Goal: Complete application form: Complete application form

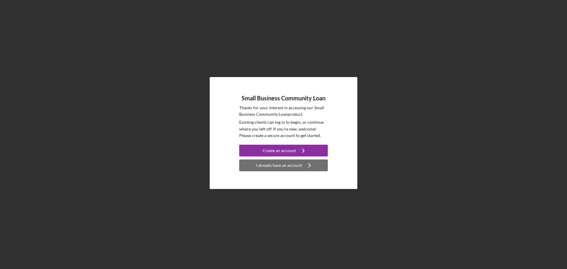
click at [290, 168] on div "I already have an account" at bounding box center [279, 165] width 46 height 12
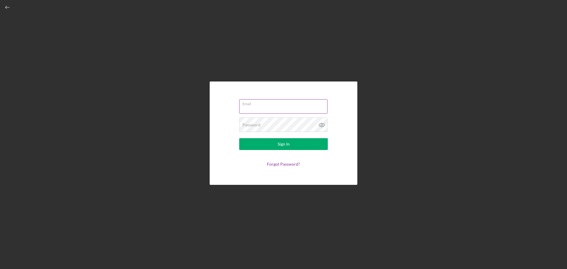
click at [287, 110] on input "Email" at bounding box center [283, 106] width 88 height 14
click at [283, 164] on link "Forgot Password?" at bounding box center [283, 165] width 33 height 5
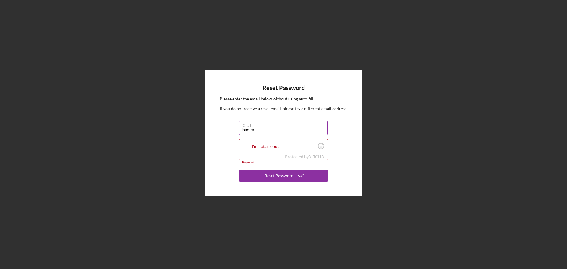
type input "[EMAIL_ADDRESS][DOMAIN_NAME]"
click at [247, 147] on input "I'm not a robot" at bounding box center [246, 146] width 5 height 5
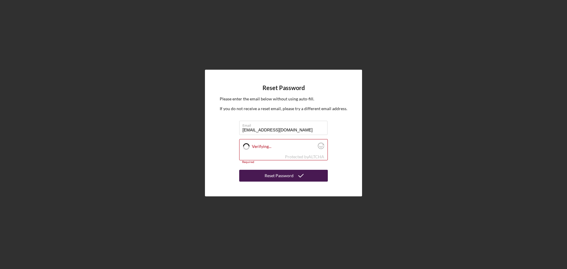
checkbox input "true"
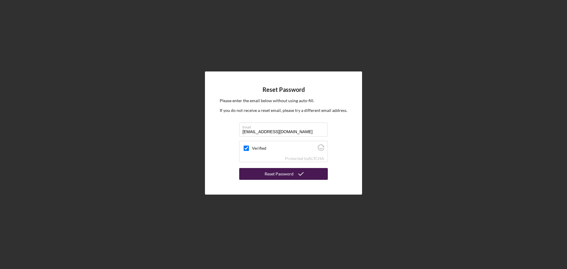
click at [293, 173] on icon "submit" at bounding box center [300, 174] width 15 height 15
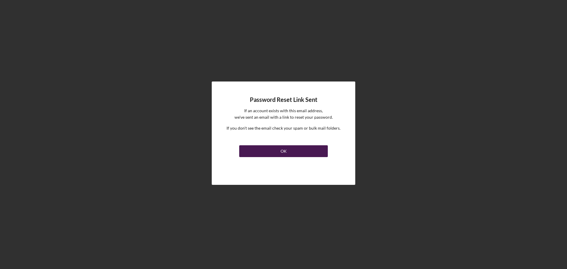
click at [297, 151] on button "OK" at bounding box center [283, 151] width 89 height 12
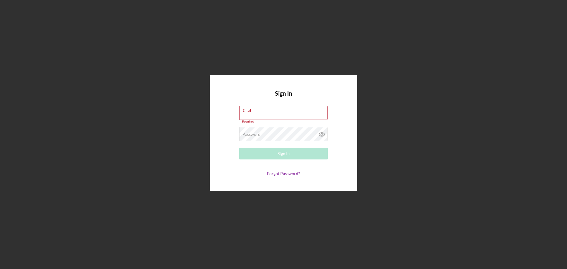
click at [324, 174] on div "Forgot Password?" at bounding box center [283, 173] width 89 height 5
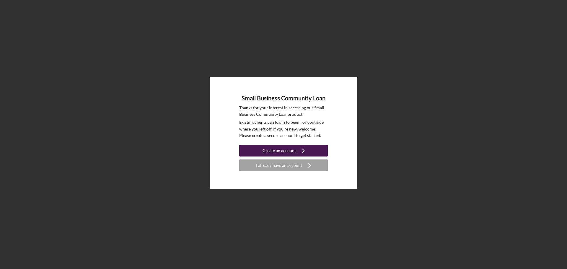
click at [283, 147] on div "Create an account" at bounding box center [278, 151] width 33 height 12
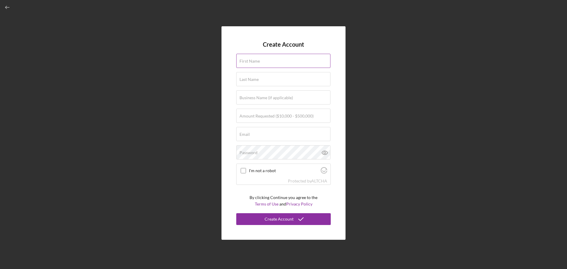
drag, startPoint x: 269, startPoint y: 62, endPoint x: 267, endPoint y: 66, distance: 4.9
click at [269, 62] on input "First Name" at bounding box center [283, 61] width 94 height 14
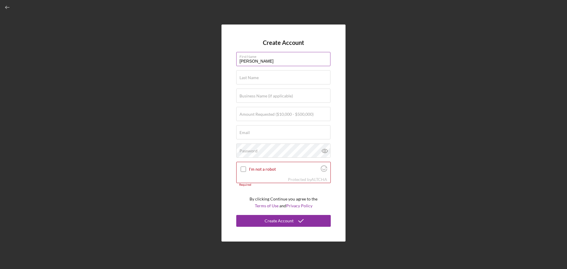
type input "[PERSON_NAME]"
type input "BLK VIETNAMESE FOOD"
type input "$180,000"
drag, startPoint x: 251, startPoint y: 133, endPoint x: 256, endPoint y: 133, distance: 5.3
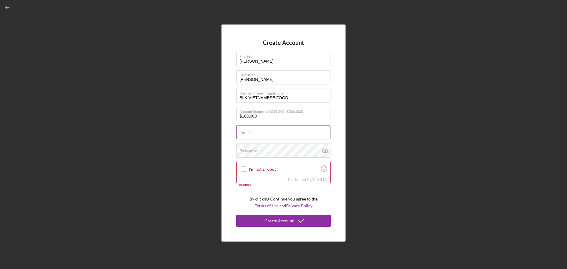
click at [251, 133] on input "Email" at bounding box center [283, 132] width 94 height 14
type input "[EMAIL_ADDRESS][DOMAIN_NAME]"
click at [244, 170] on input "I'm not a robot" at bounding box center [243, 169] width 5 height 5
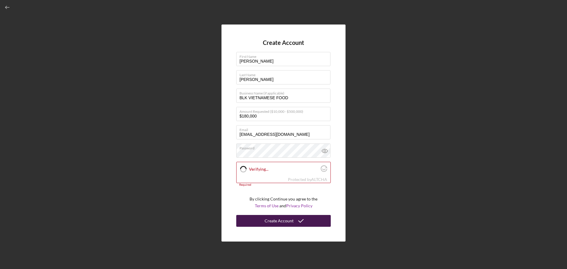
checkbox input "true"
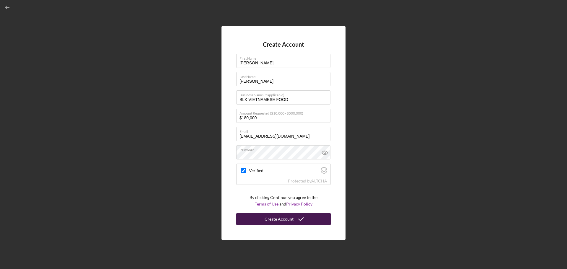
click at [294, 219] on icon "submit" at bounding box center [300, 219] width 15 height 15
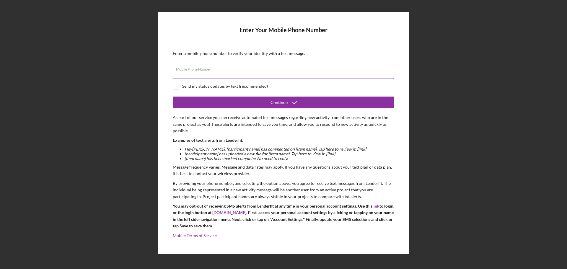
click at [229, 74] on input "Mobile Phone Number" at bounding box center [283, 72] width 221 height 14
type input "[PHONE_NUMBER]"
click at [173, 87] on input "checkbox" at bounding box center [176, 86] width 6 height 6
checkbox input "true"
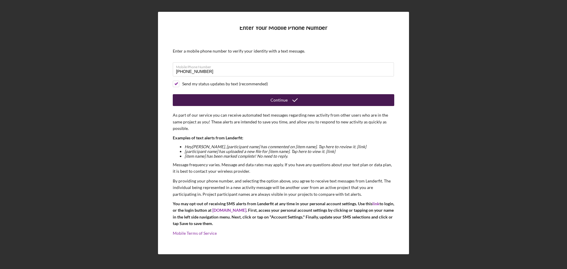
click at [284, 102] on div "Continue" at bounding box center [278, 100] width 17 height 12
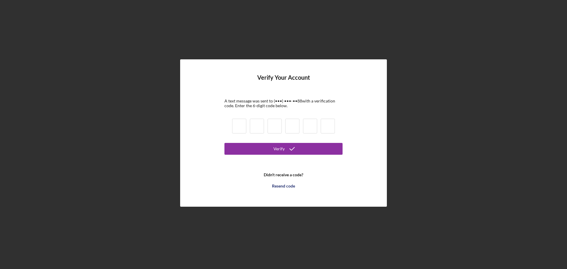
click at [237, 123] on input at bounding box center [239, 126] width 14 height 15
type input "0"
type input "7"
type input "9"
type input "2"
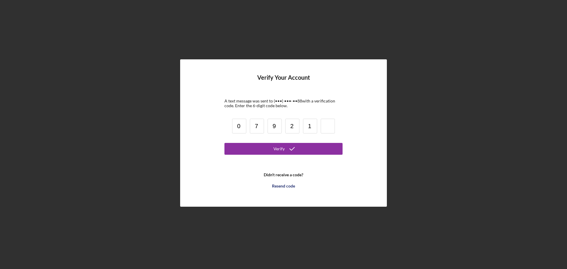
type input "1"
click at [283, 149] on div "Verify" at bounding box center [278, 149] width 11 height 12
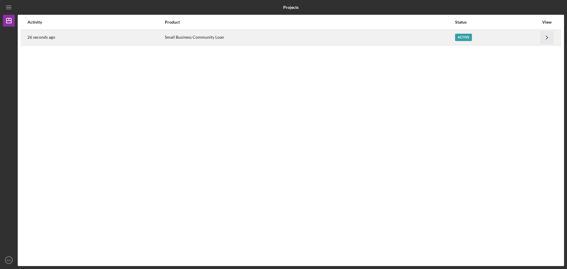
click at [545, 37] on icon "Icon/Navigate" at bounding box center [546, 37] width 13 height 13
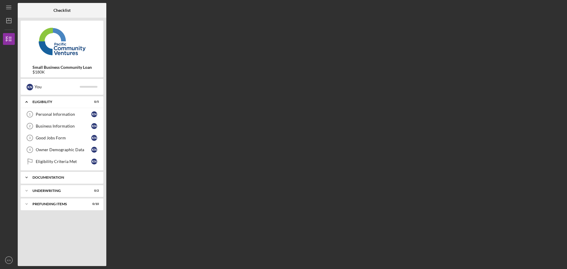
click at [26, 180] on icon "Icon/Expander" at bounding box center [27, 178] width 12 height 12
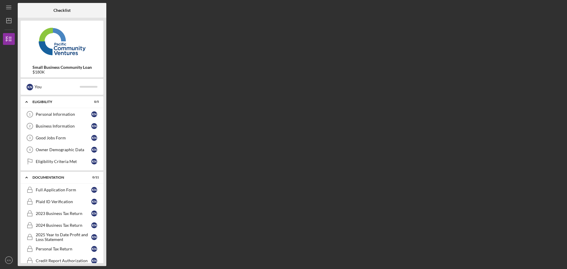
click at [237, 58] on div "Checklist Small Business Community Loan $180K K N You Icon/Expander Eligibility…" at bounding box center [291, 134] width 546 height 263
click at [57, 112] on div "Personal Information" at bounding box center [64, 114] width 56 height 5
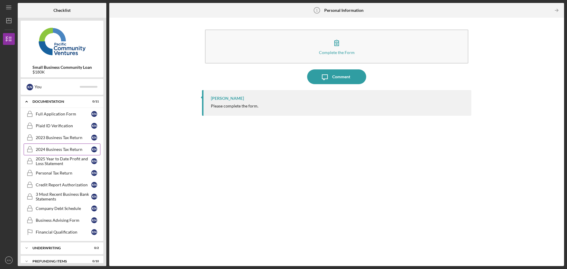
scroll to position [83, 0]
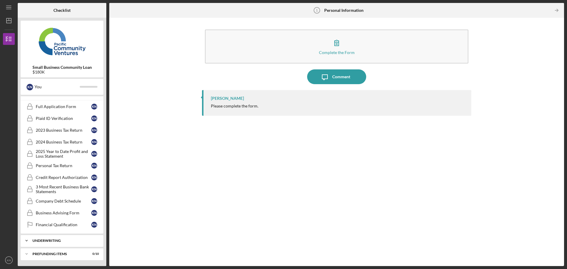
click at [28, 243] on icon "Icon/Expander" at bounding box center [27, 241] width 12 height 12
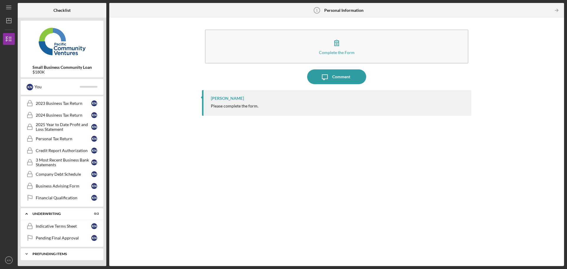
click at [28, 256] on icon "Icon/Expander" at bounding box center [27, 254] width 12 height 12
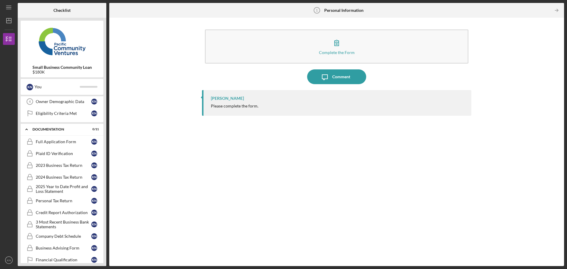
scroll to position [0, 0]
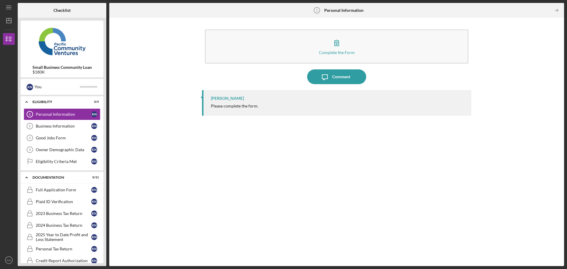
click at [187, 187] on div "Complete the Form Form Icon/Message Comment [PERSON_NAME] Please complete the f…" at bounding box center [336, 142] width 449 height 242
